Goal: Transaction & Acquisition: Purchase product/service

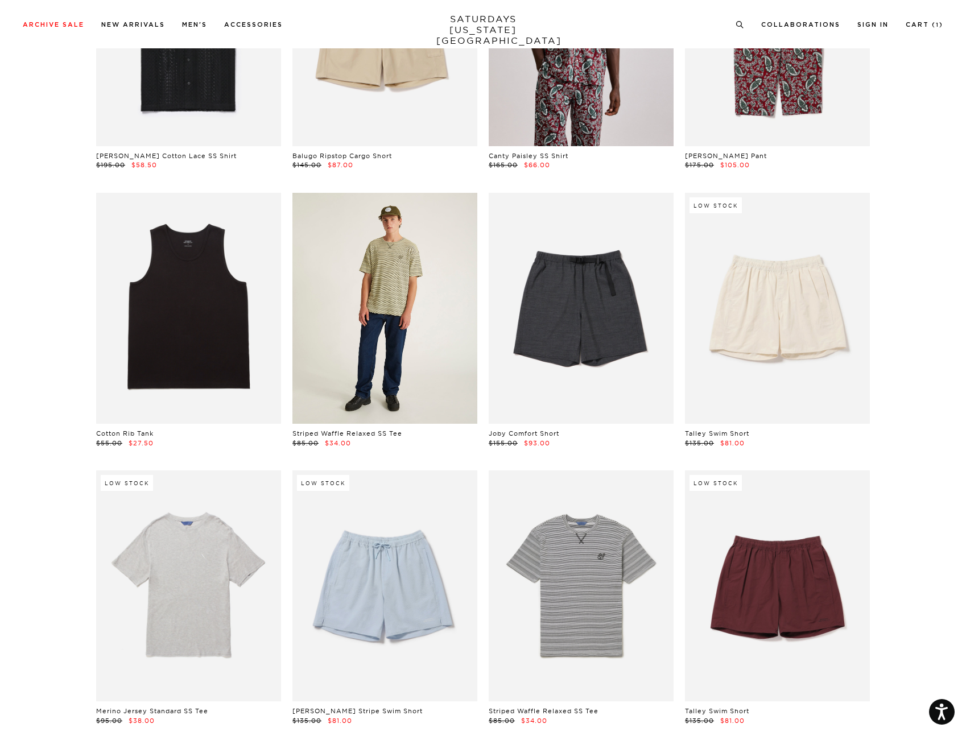
scroll to position [968, 0]
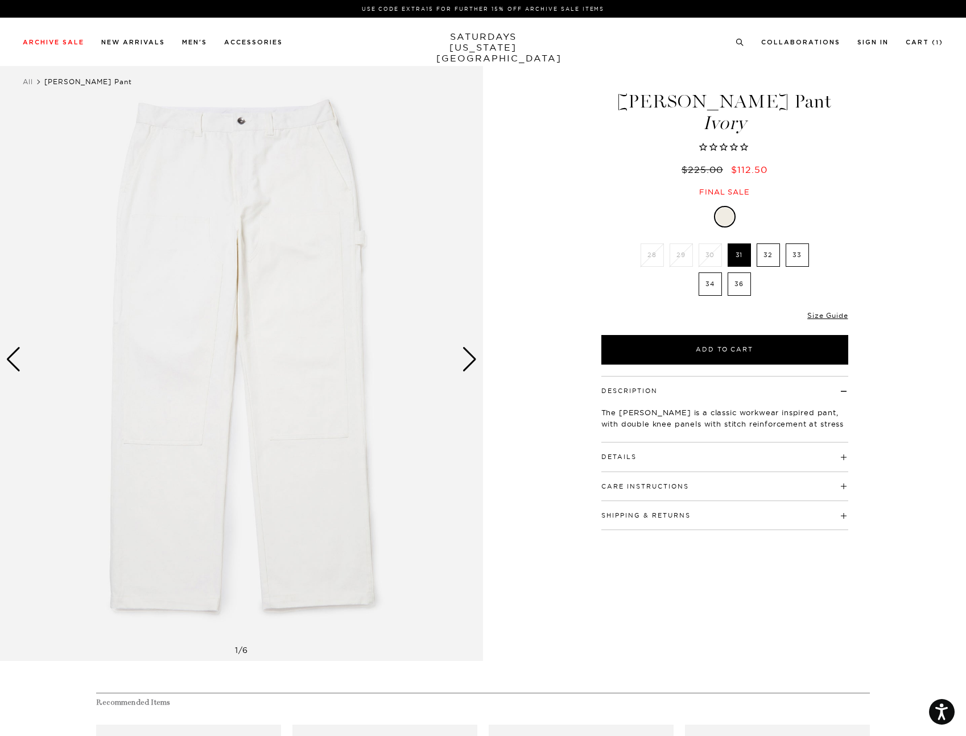
click at [708, 285] on label "34" at bounding box center [710, 284] width 23 height 23
drag, startPoint x: 708, startPoint y: 285, endPoint x: 715, endPoint y: 282, distance: 7.4
click at [715, 282] on label "34" at bounding box center [710, 284] width 23 height 23
click at [0, 0] on input "34" at bounding box center [0, 0] width 0 height 0
click at [714, 284] on label "34" at bounding box center [710, 284] width 23 height 23
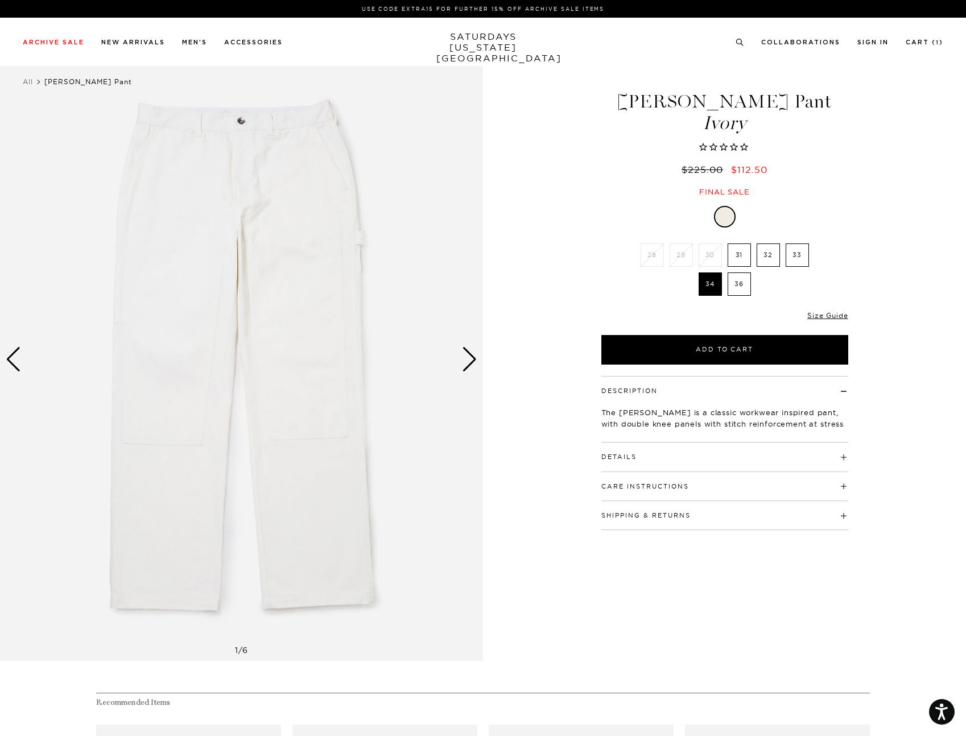
click at [0, 0] on input "34" at bounding box center [0, 0] width 0 height 0
click at [475, 357] on div "1 / 6" at bounding box center [241, 359] width 483 height 604
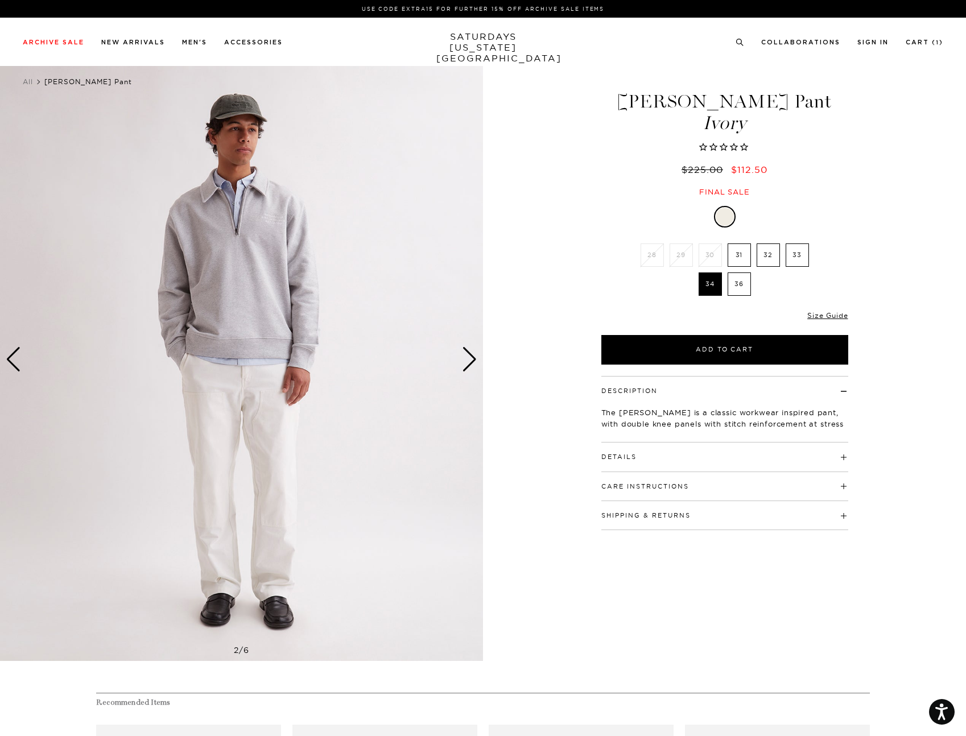
click at [470, 356] on div "Next slide" at bounding box center [469, 359] width 15 height 25
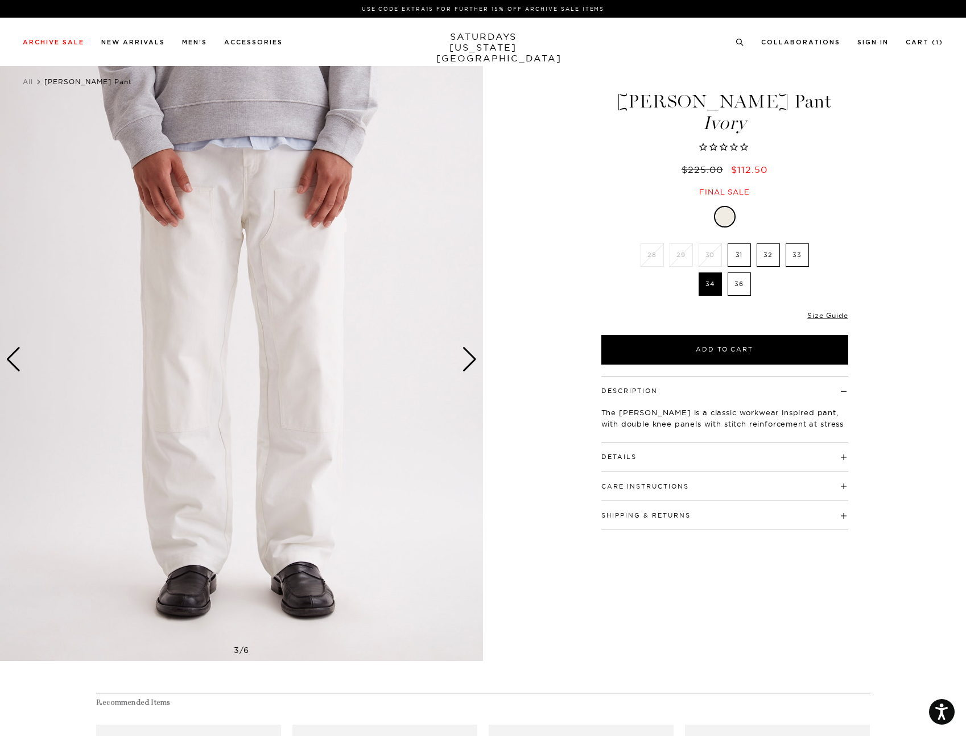
click at [470, 356] on div "Next slide" at bounding box center [469, 359] width 15 height 25
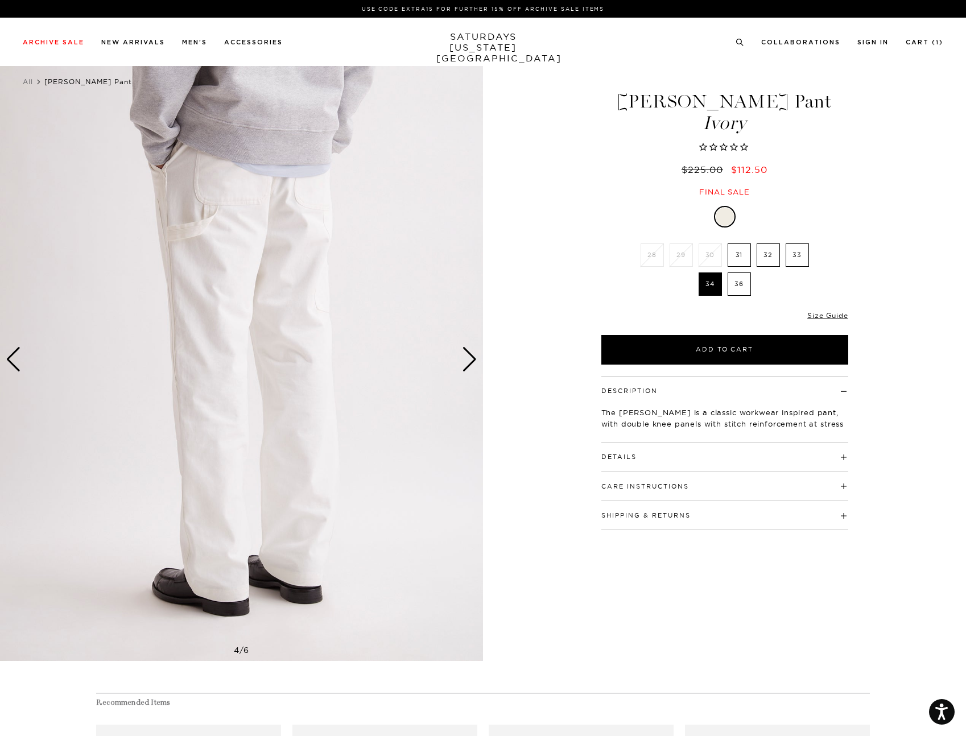
click at [470, 356] on div "Next slide" at bounding box center [469, 359] width 15 height 25
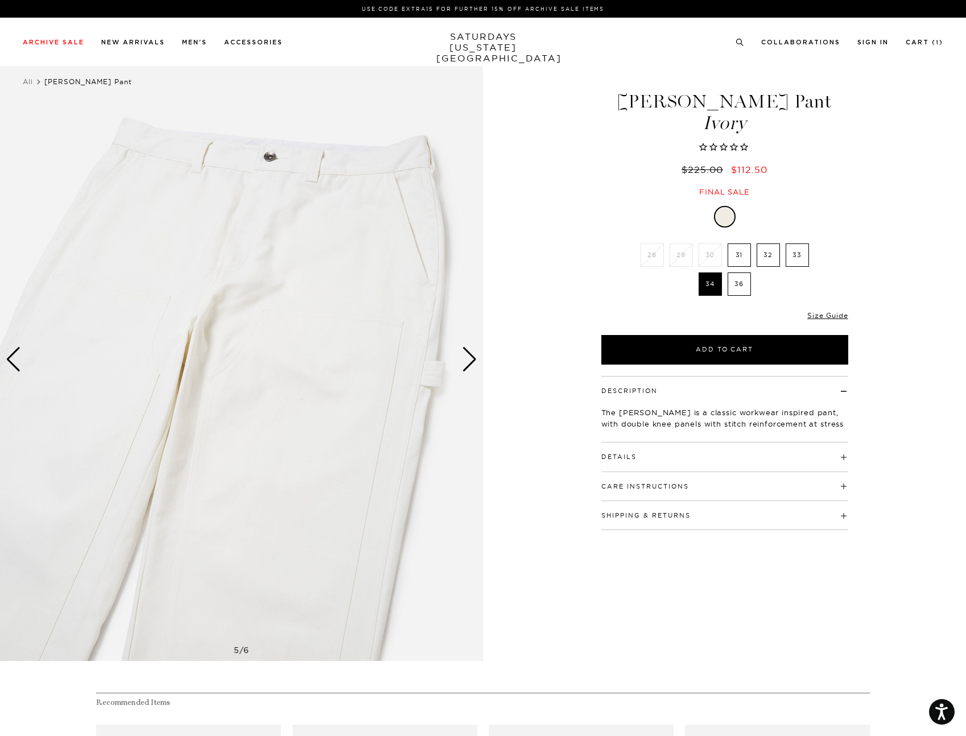
click at [470, 356] on div "Next slide" at bounding box center [469, 359] width 15 height 25
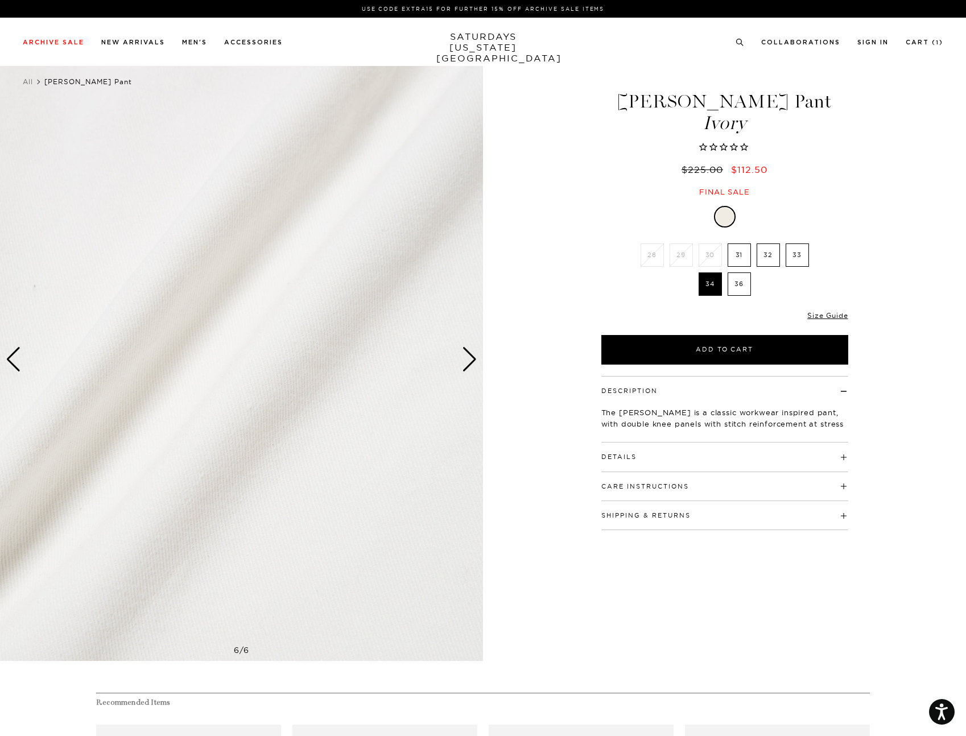
click at [470, 356] on div "Next slide" at bounding box center [469, 359] width 15 height 25
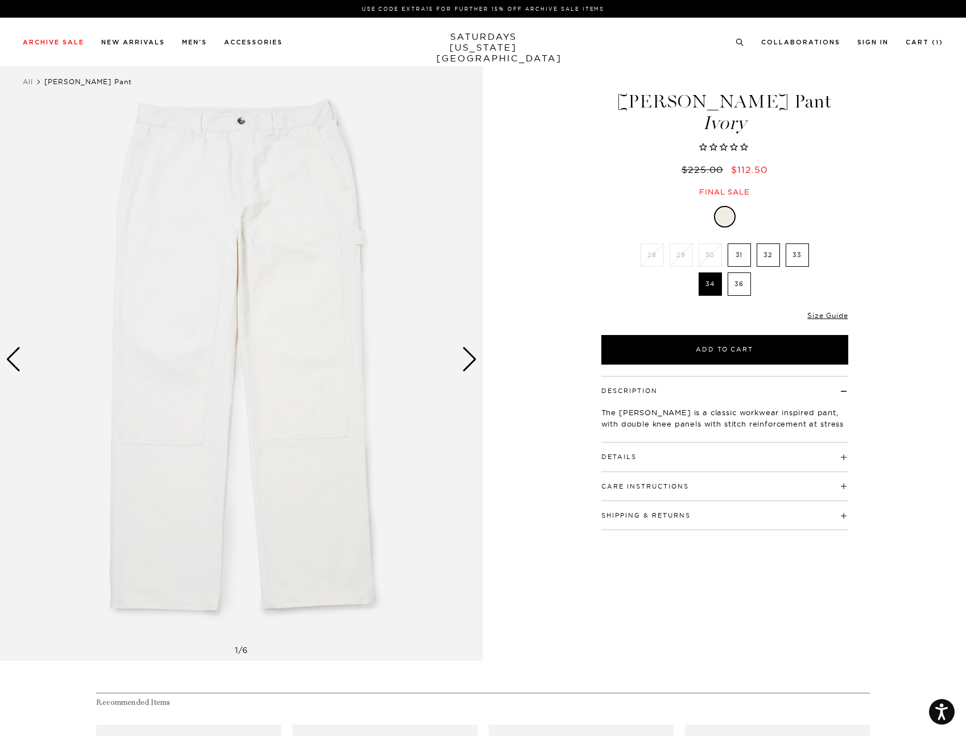
click at [470, 356] on div "Next slide" at bounding box center [469, 359] width 15 height 25
